Goal: Transaction & Acquisition: Purchase product/service

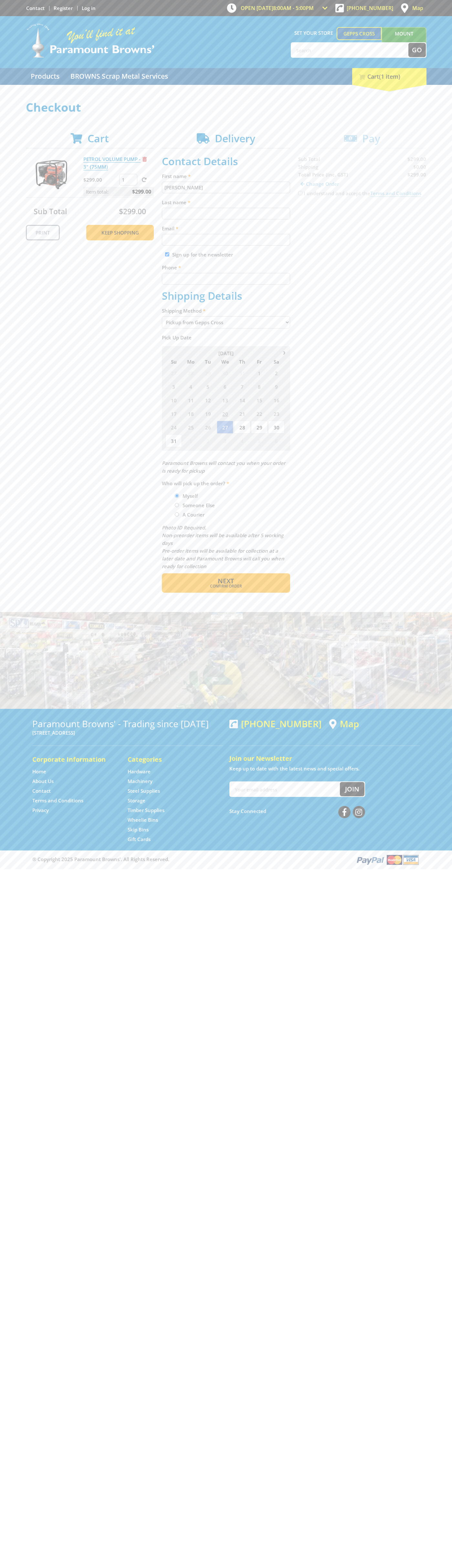
type input "[PERSON_NAME]"
type input "[EMAIL_ADDRESS][DOMAIN_NAME]"
type input "0293744000"
click at [226, 581] on span "Next" at bounding box center [226, 581] width 16 height 9
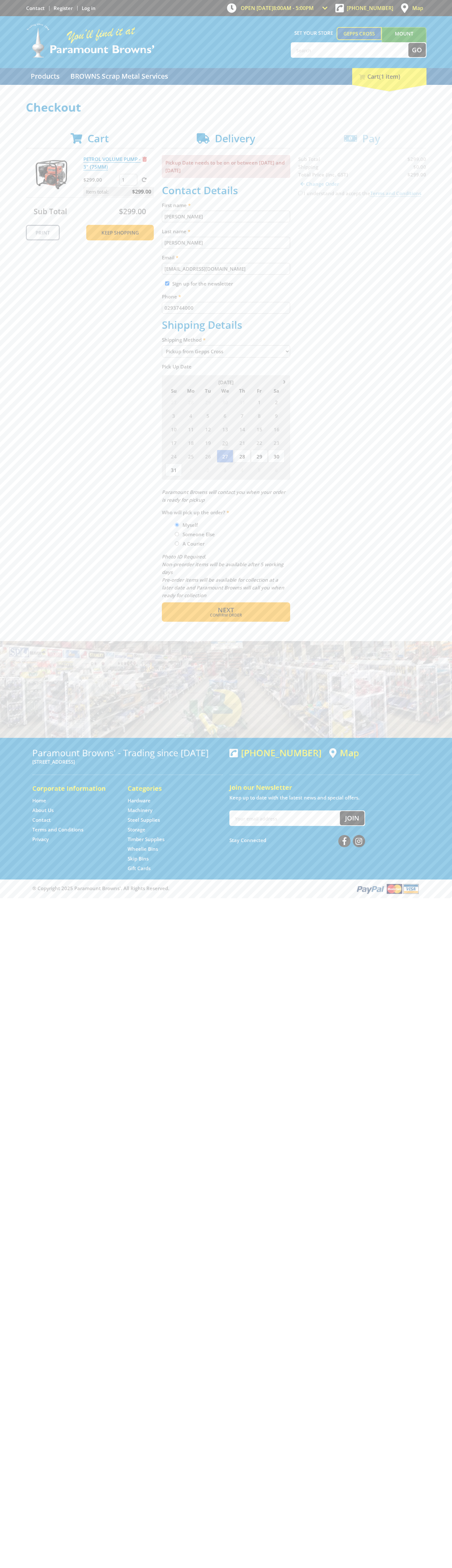
type input "[PERSON_NAME]"
click at [226, 615] on span "Confirm order" at bounding box center [226, 615] width 101 height 4
click at [226, 610] on span "Next" at bounding box center [226, 610] width 16 height 9
